Goal: Find specific page/section: Find specific page/section

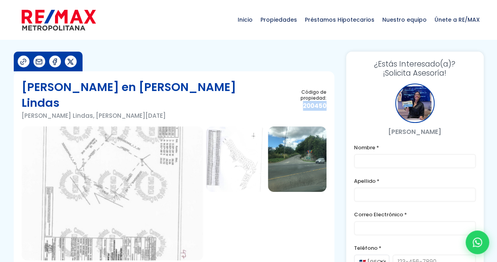
drag, startPoint x: 302, startPoint y: 94, endPoint x: 326, endPoint y: 93, distance: 23.3
click at [326, 101] on span "200450" at bounding box center [301, 106] width 52 height 10
click at [316, 101] on span "200450" at bounding box center [301, 106] width 52 height 10
drag, startPoint x: 304, startPoint y: 93, endPoint x: 328, endPoint y: 94, distance: 23.6
click at [328, 94] on section "Terreno en Lomas Lindas Lomas Lindas, Santo Domingo De Guzmán Código de propied…" at bounding box center [174, 188] width 321 height 234
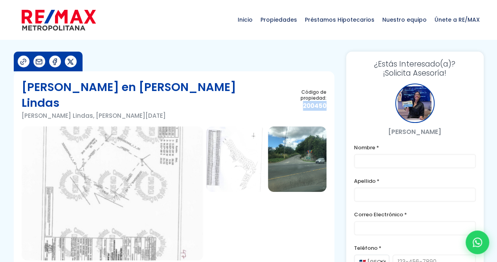
copy span "200450"
click at [81, 17] on img at bounding box center [59, 20] width 74 height 24
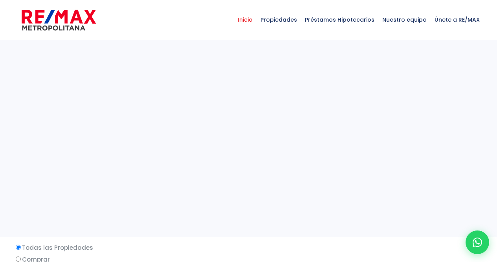
select select
